Goal: Information Seeking & Learning: Learn about a topic

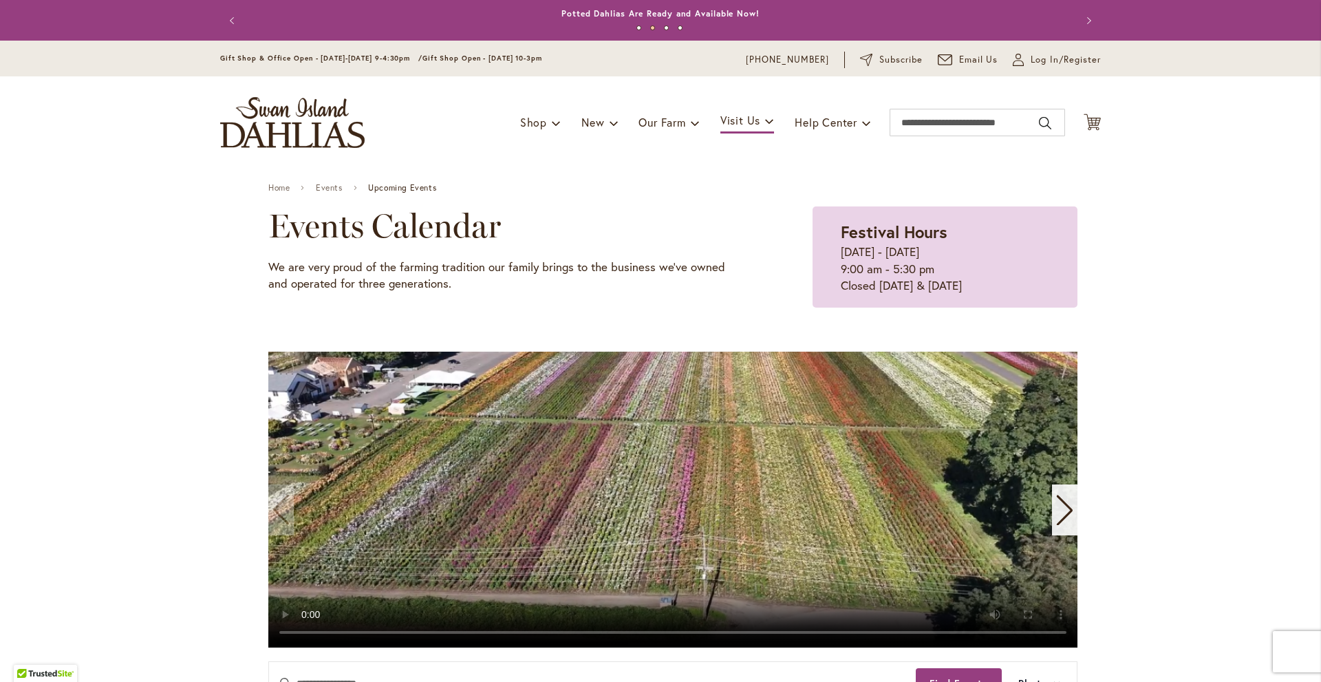
click at [231, 15] on button "Previous" at bounding box center [234, 21] width 28 height 28
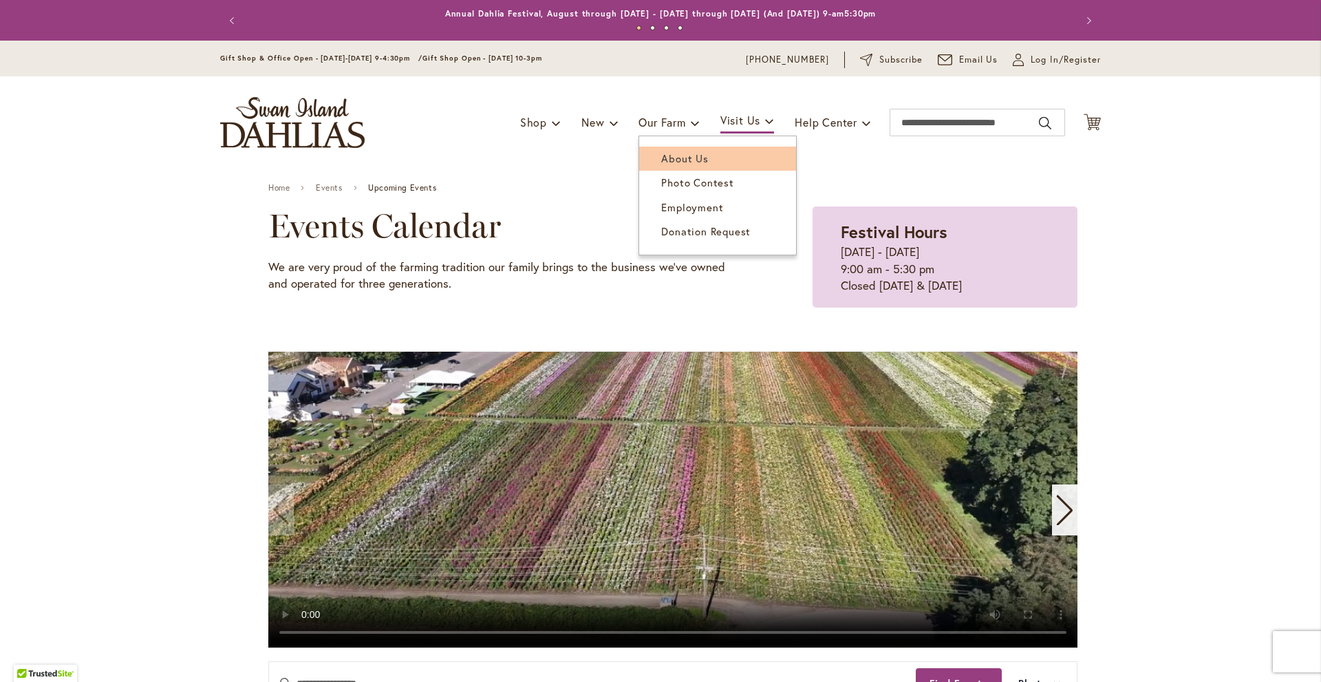
click at [664, 151] on span "About Us" at bounding box center [684, 158] width 47 height 14
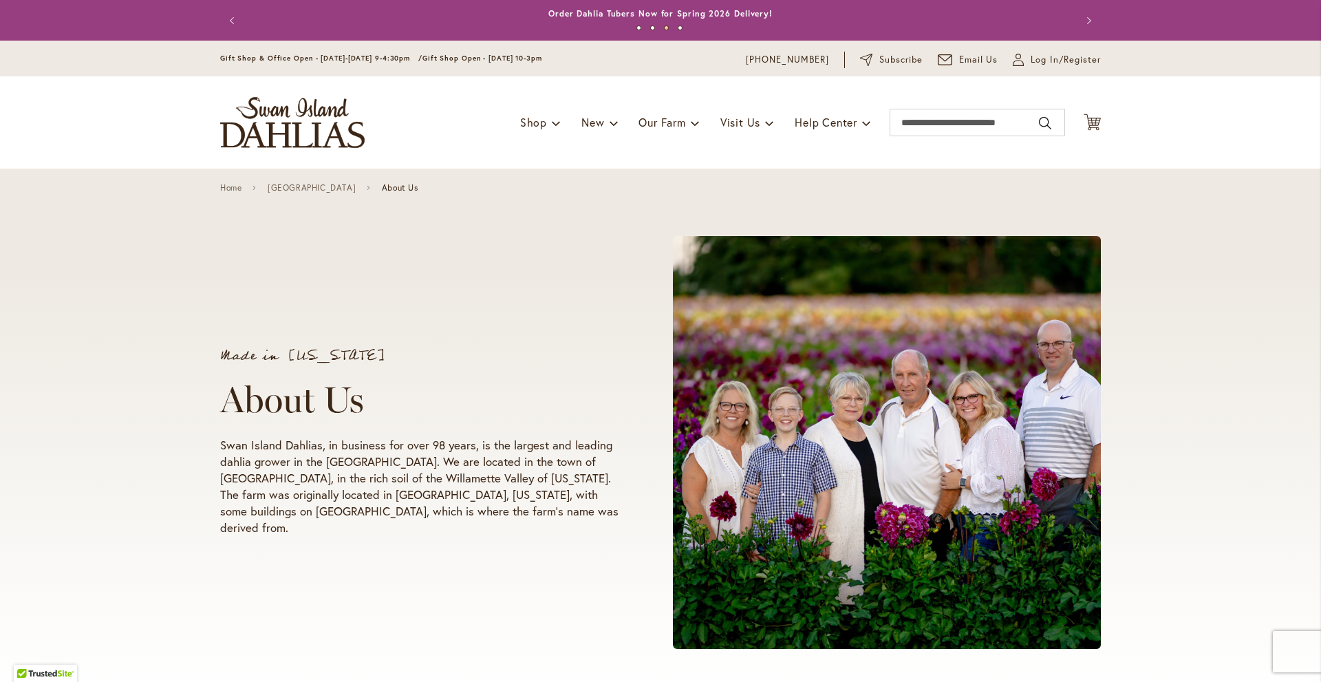
click at [288, 122] on img "store logo" at bounding box center [292, 122] width 145 height 51
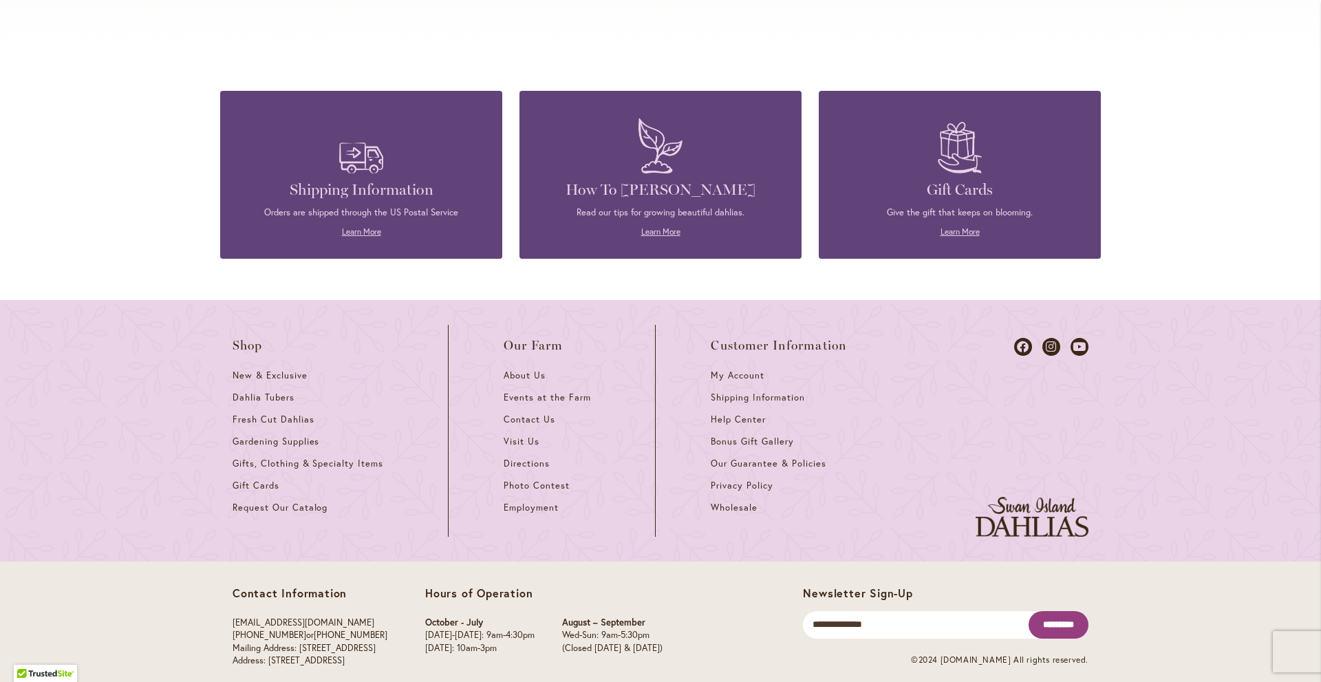
scroll to position [5959, 0]
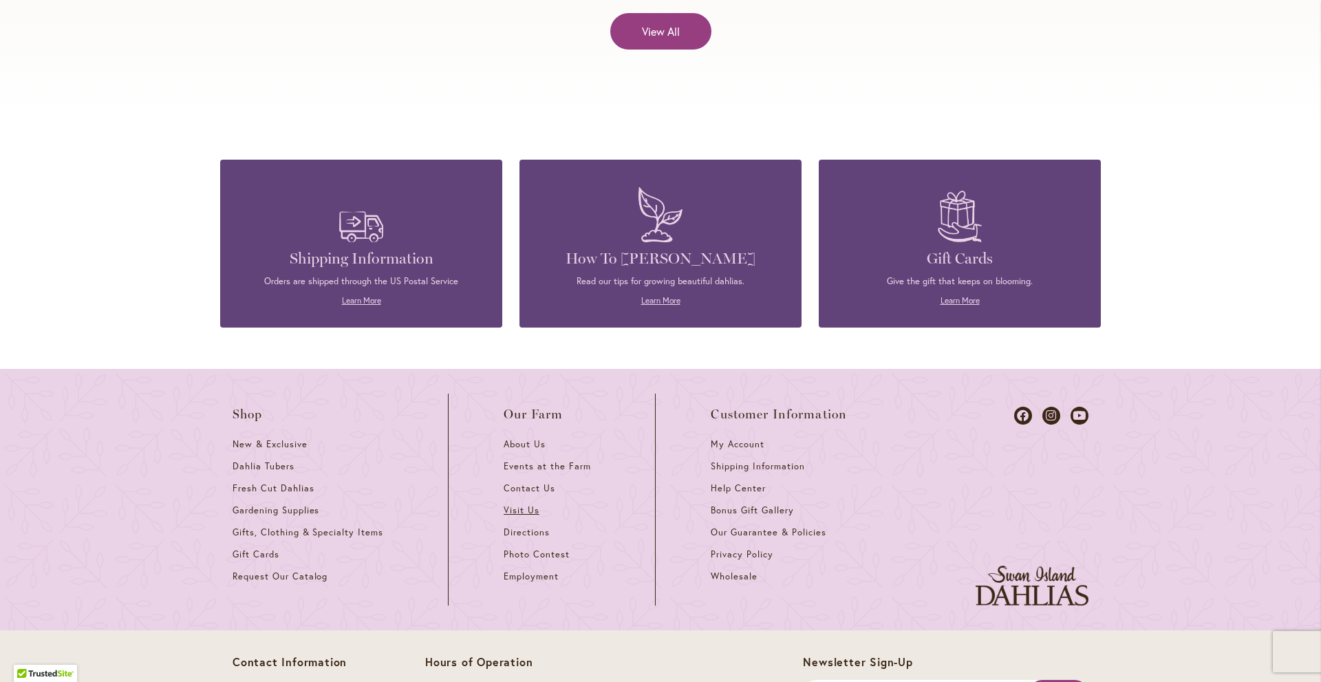
click at [518, 504] on span "Visit Us" at bounding box center [522, 510] width 36 height 12
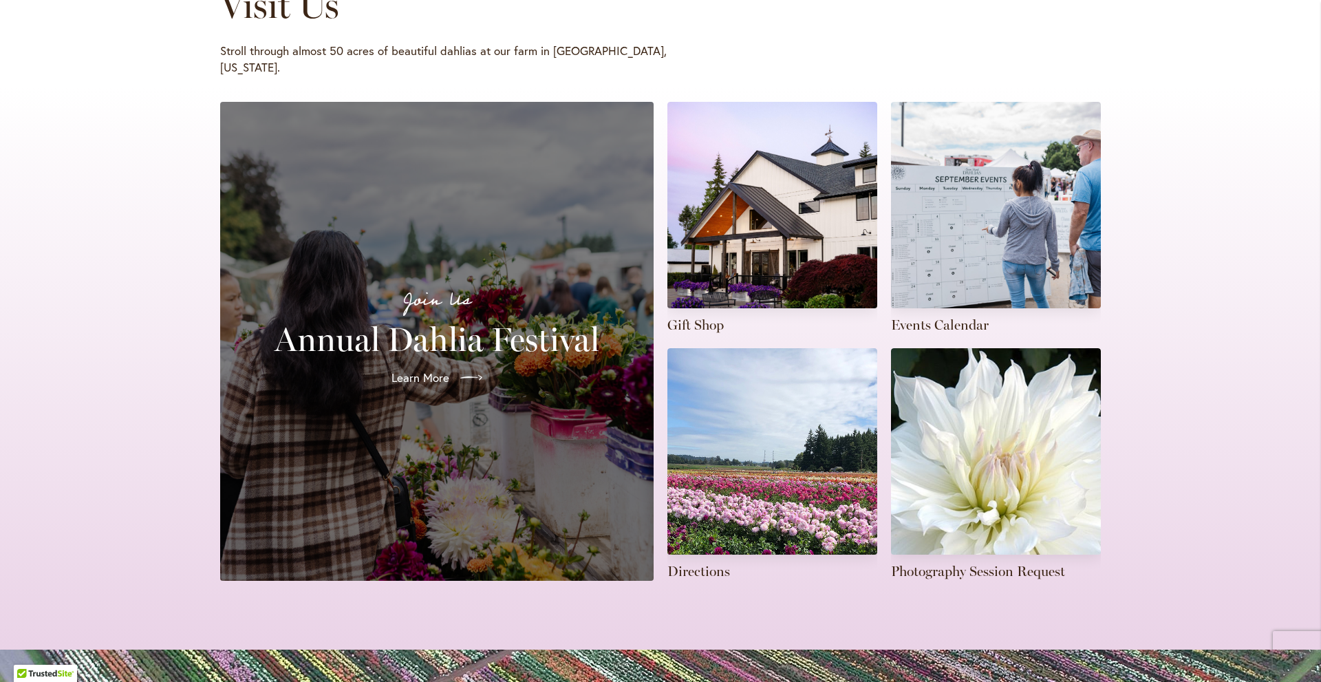
scroll to position [275, 0]
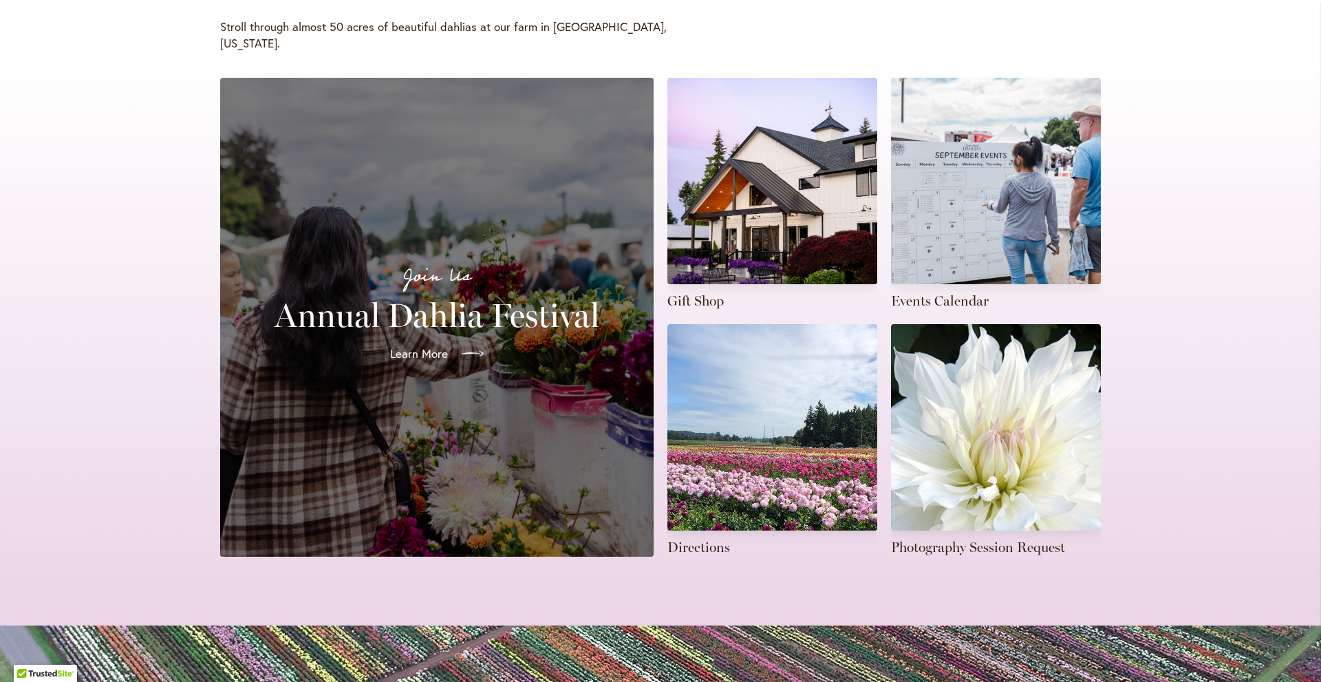
click at [420, 345] on span "Learn More" at bounding box center [419, 353] width 58 height 17
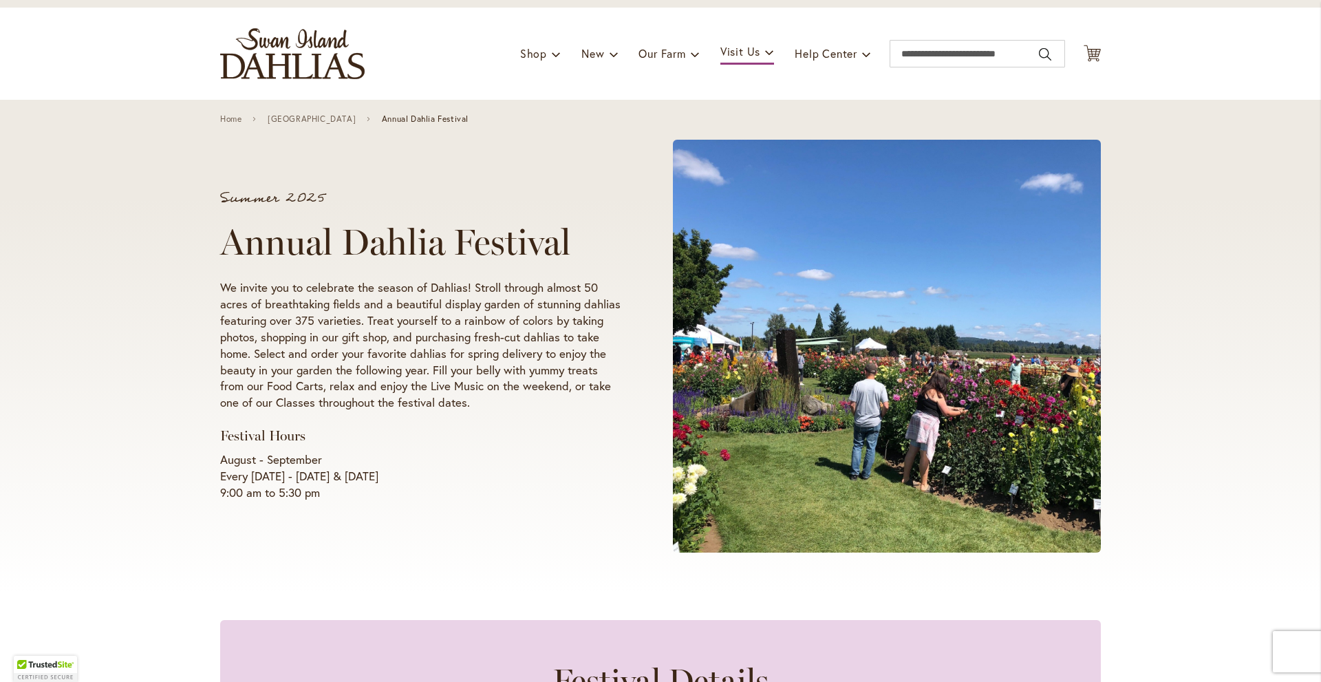
scroll to position [138, 0]
